Goal: Contribute content

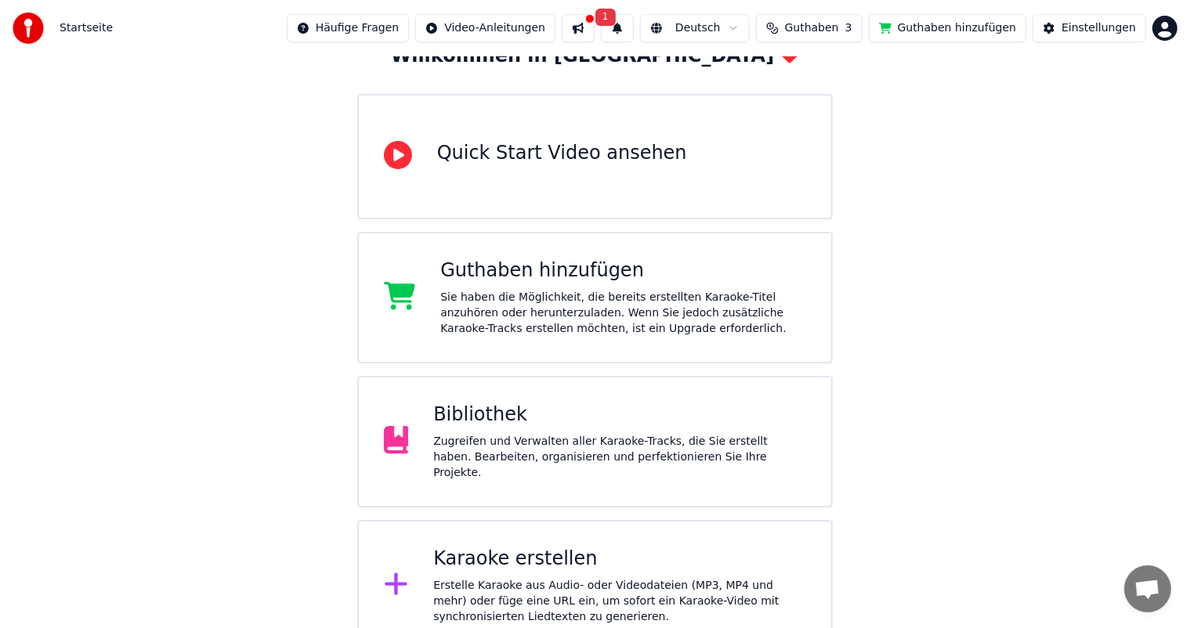
scroll to position [122, 0]
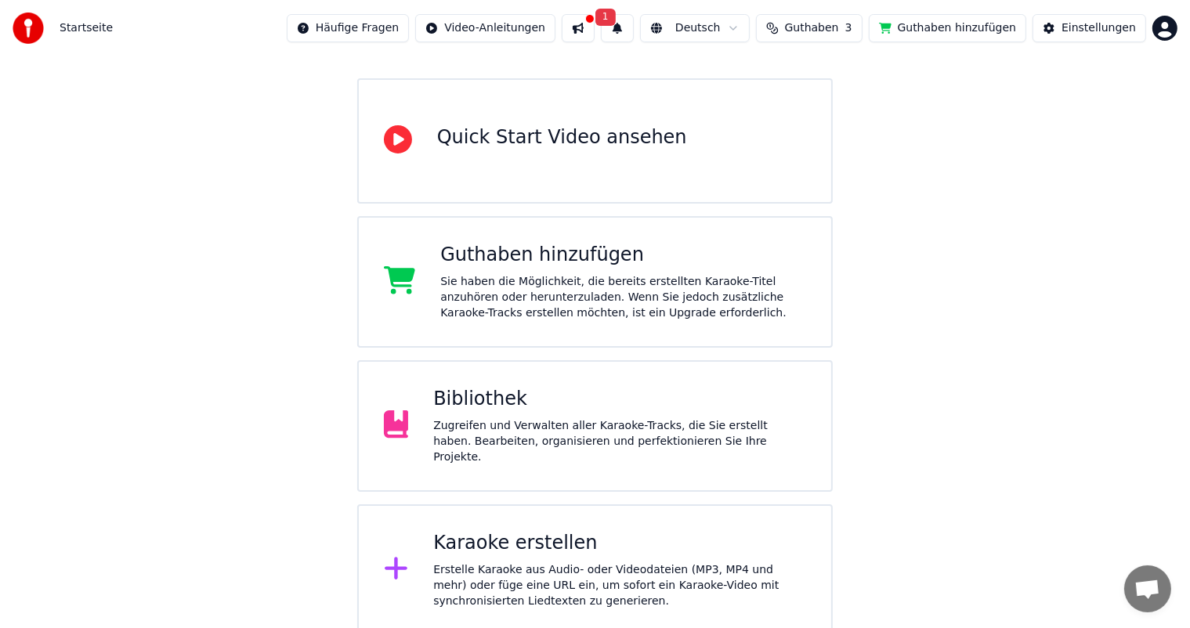
click at [393, 562] on icon at bounding box center [396, 569] width 23 height 23
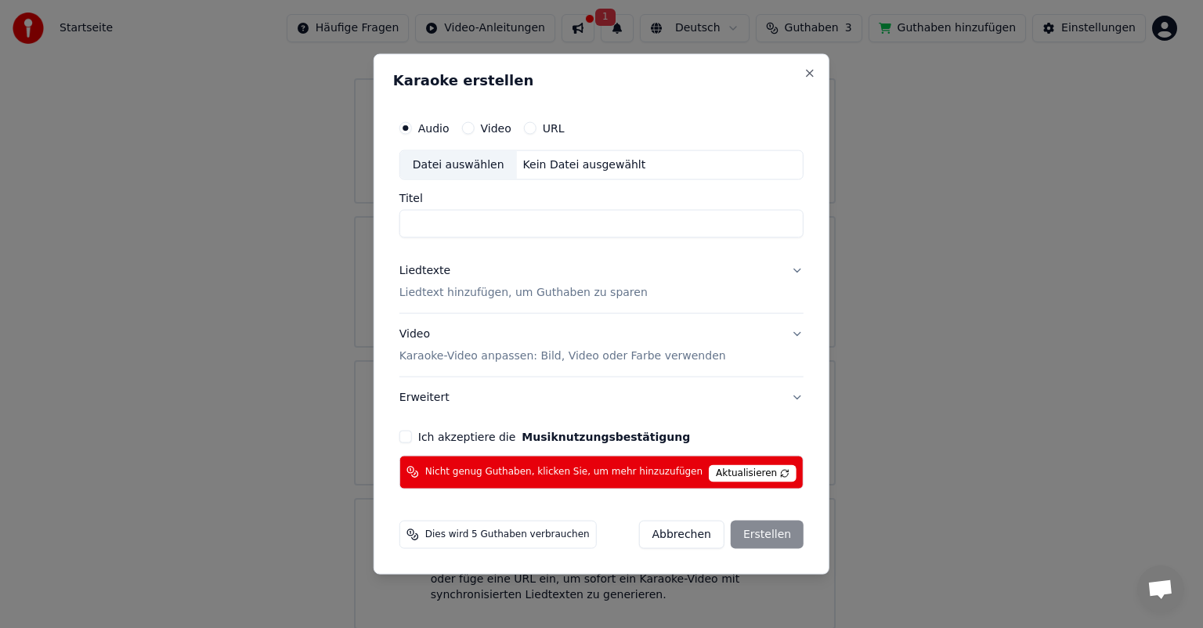
click at [475, 127] on button "Video" at bounding box center [468, 128] width 13 height 13
click at [470, 227] on input "Titel" at bounding box center [601, 224] width 404 height 28
click at [477, 164] on div "Datei auswählen" at bounding box center [458, 165] width 117 height 28
type input "**********"
click at [412, 435] on button "Ich akzeptiere die Musiknutzungsbestätigung" at bounding box center [405, 436] width 13 height 13
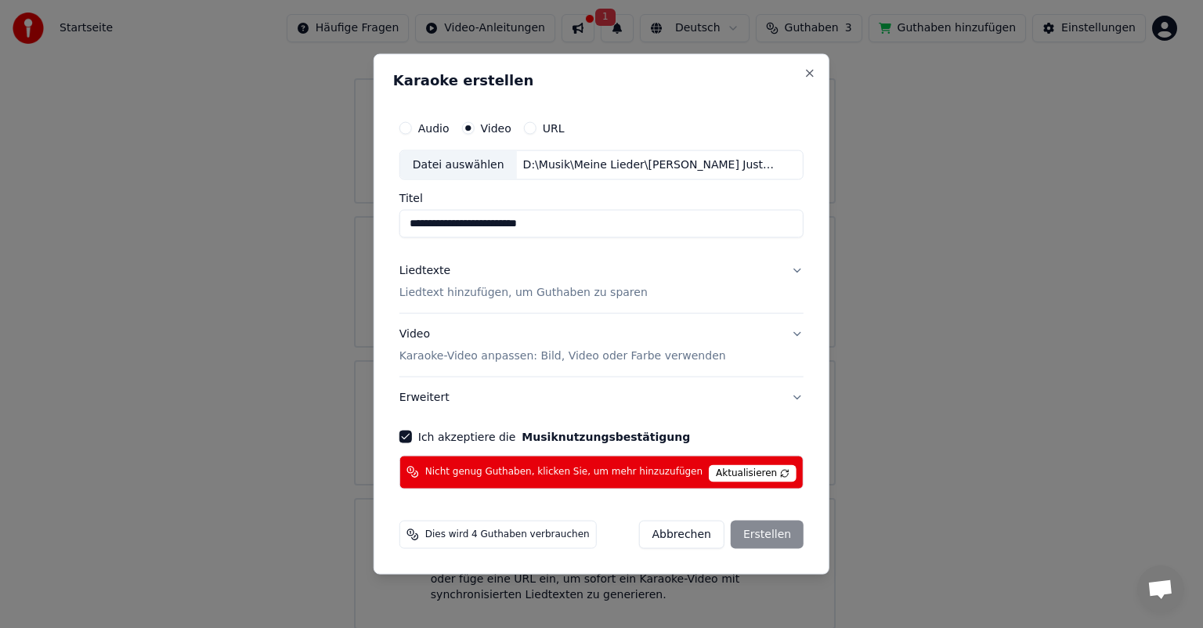
click at [648, 473] on span "Nicht genug Guthaben, klicken Sie, um mehr hinzuzufügen" at bounding box center [563, 472] width 277 height 13
click at [803, 69] on button "Close" at bounding box center [809, 73] width 13 height 13
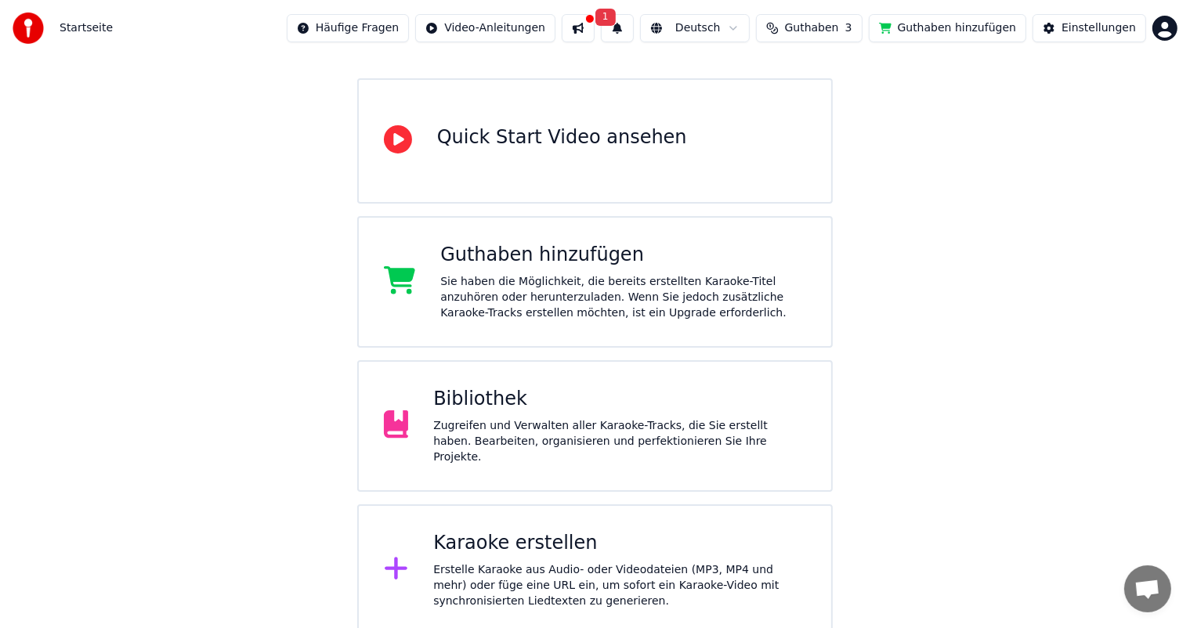
scroll to position [0, 0]
